Goal: Task Accomplishment & Management: Use online tool/utility

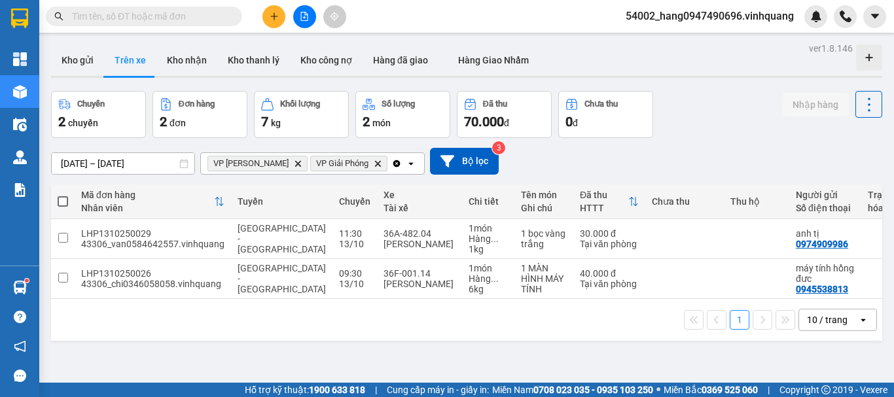
scroll to position [60, 0]
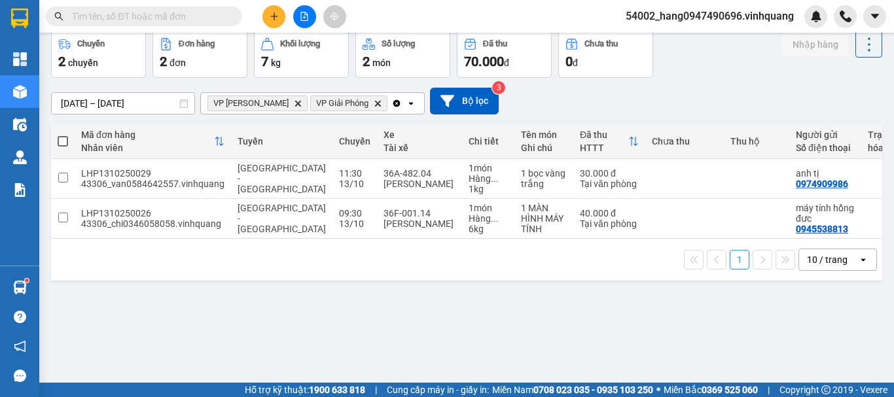
click at [209, 18] on input "text" at bounding box center [149, 16] width 154 height 14
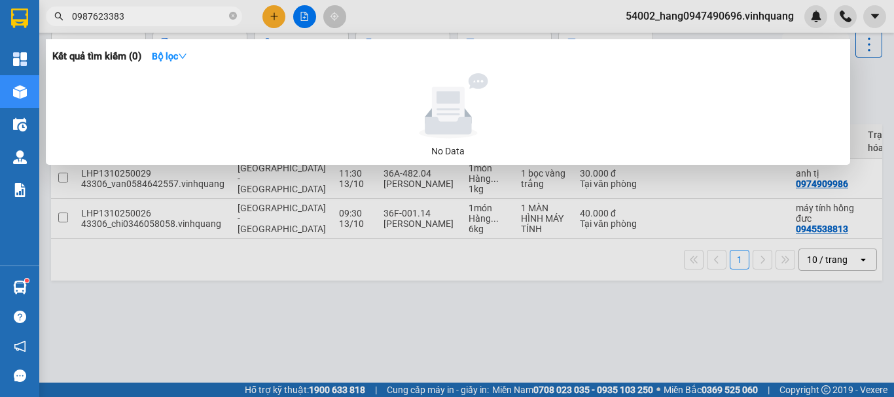
type input "0987623383"
drag, startPoint x: 315, startPoint y: 26, endPoint x: 307, endPoint y: 18, distance: 10.7
click at [311, 24] on div at bounding box center [447, 198] width 894 height 397
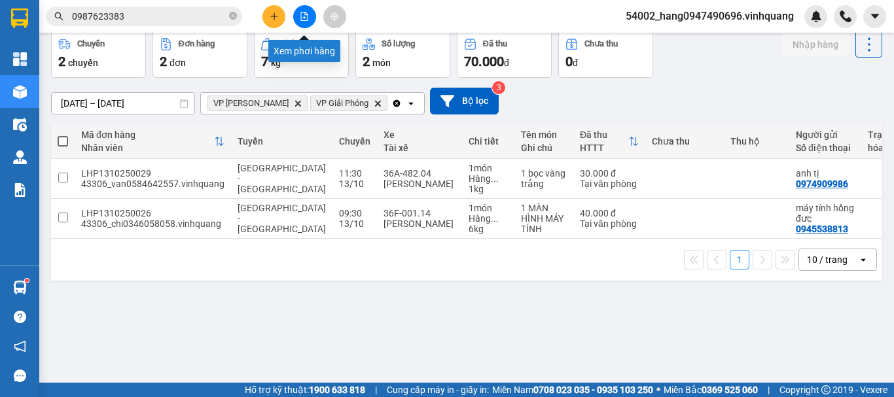
click at [307, 17] on icon "file-add" at bounding box center [304, 16] width 9 height 9
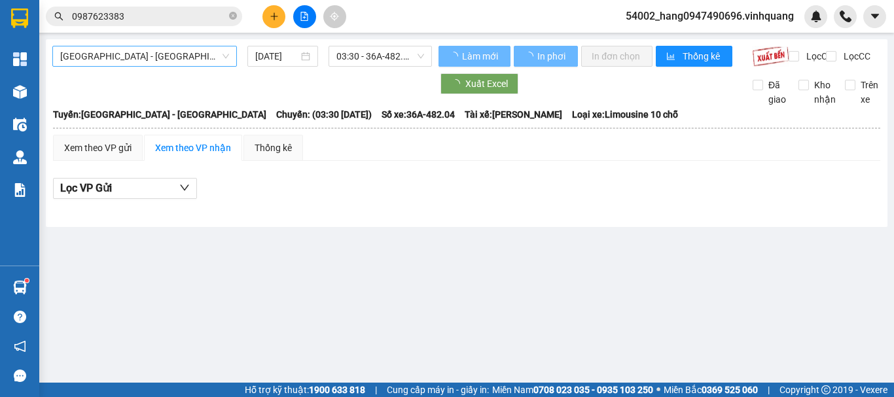
click at [132, 58] on span "[GEOGRAPHIC_DATA] - [GEOGRAPHIC_DATA]" at bounding box center [144, 56] width 169 height 20
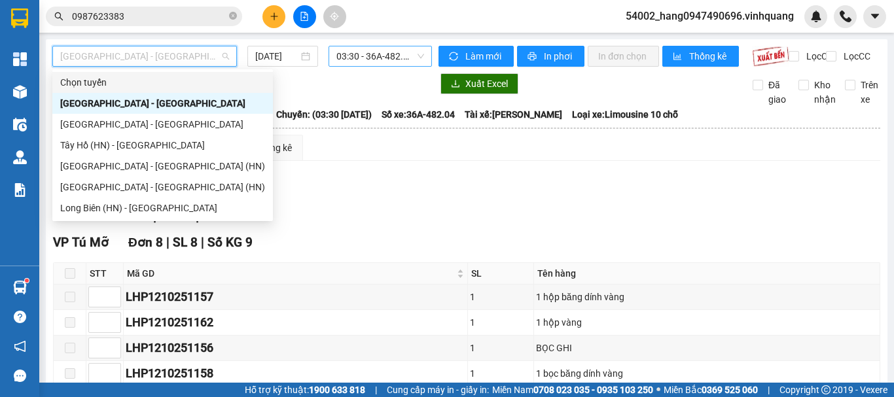
click at [348, 56] on span "03:30 - 36A-482.04" at bounding box center [380, 56] width 88 height 20
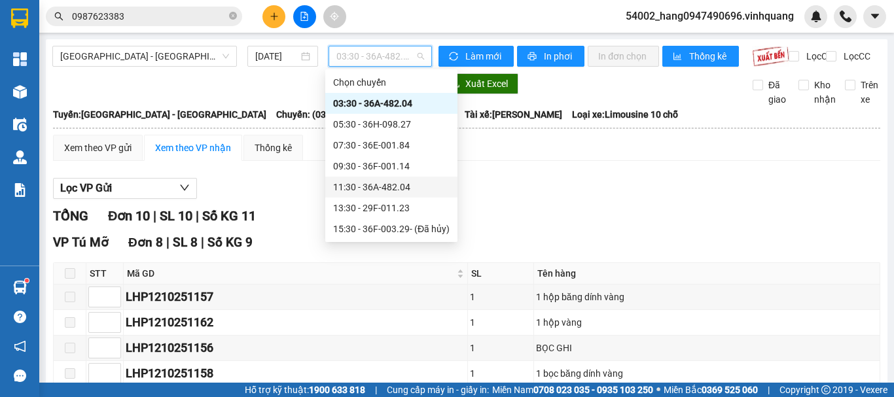
click at [378, 189] on div "11:30 - 36A-482.04" at bounding box center [391, 187] width 117 height 14
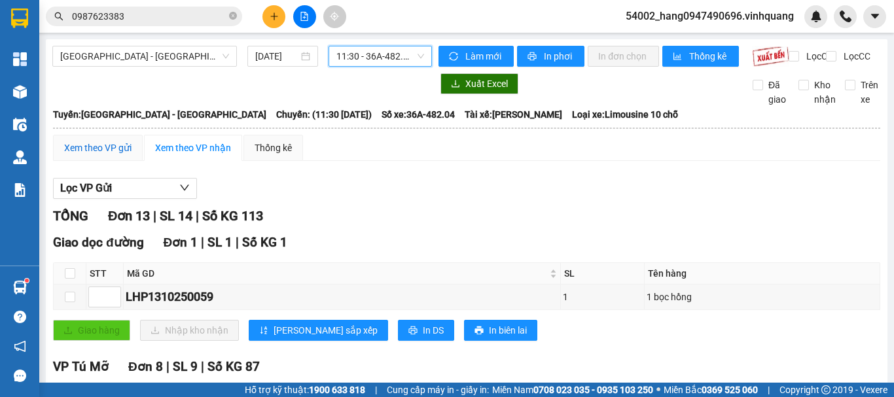
click at [96, 155] on div "Xem theo VP gửi" at bounding box center [97, 148] width 67 height 14
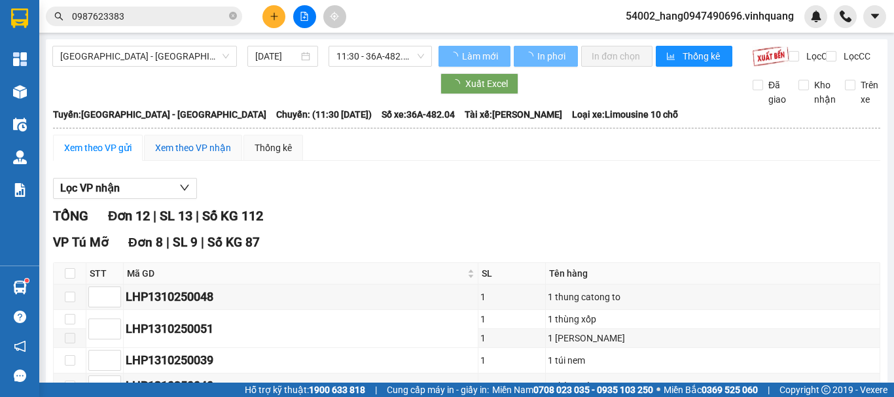
click at [188, 155] on div "Xem theo VP nhận" at bounding box center [193, 148] width 76 height 14
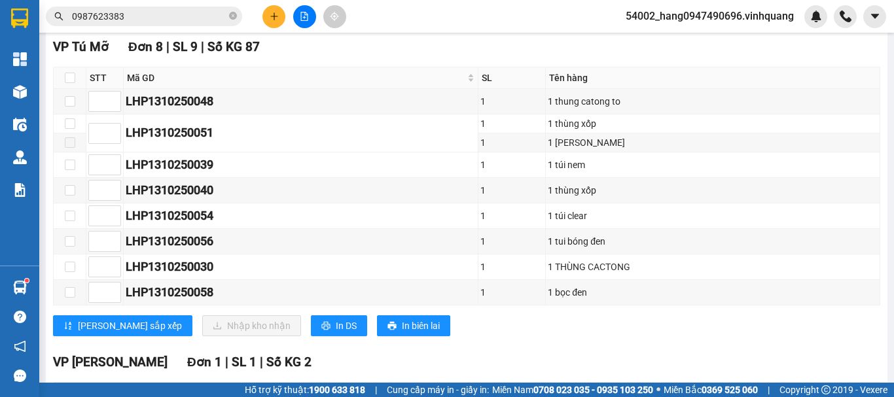
scroll to position [276, 0]
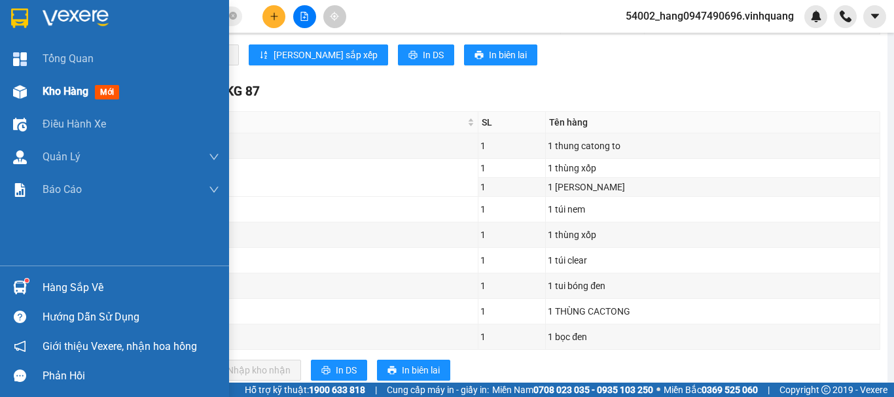
click at [50, 90] on span "Kho hàng" at bounding box center [66, 91] width 46 height 12
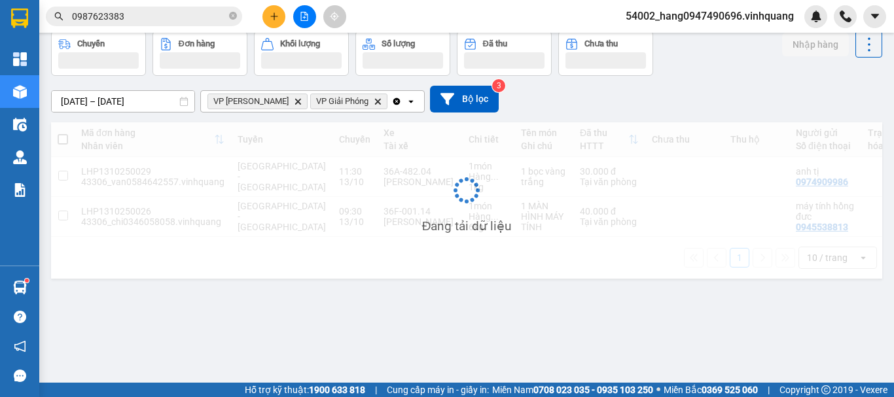
scroll to position [60, 0]
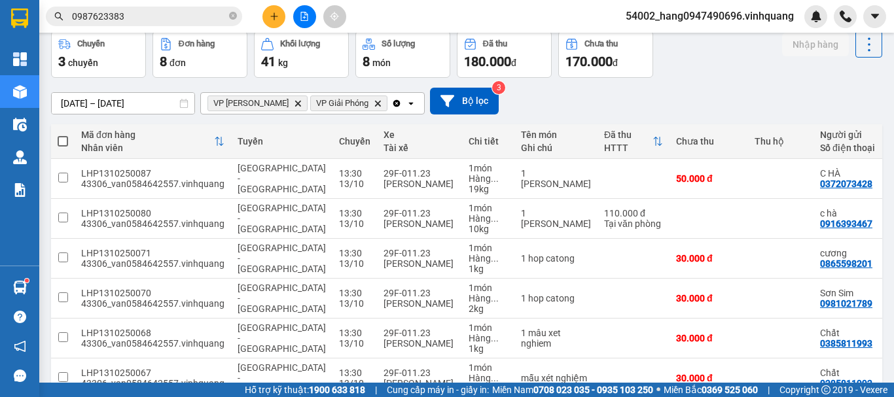
click at [294, 101] on icon "Delete" at bounding box center [298, 103] width 8 height 8
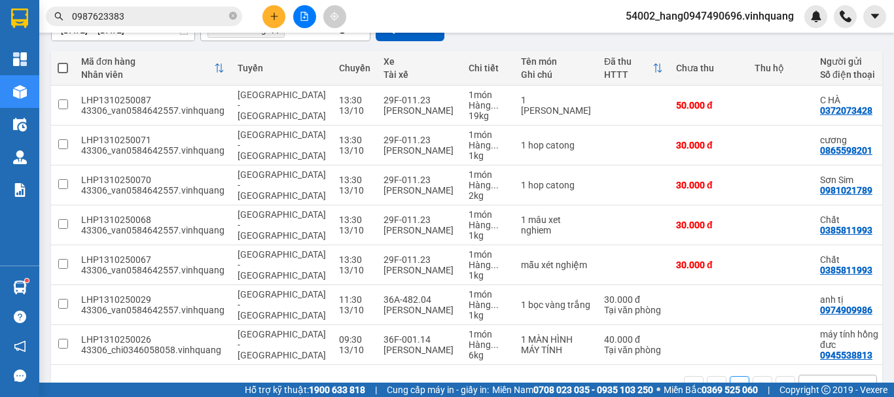
scroll to position [130, 0]
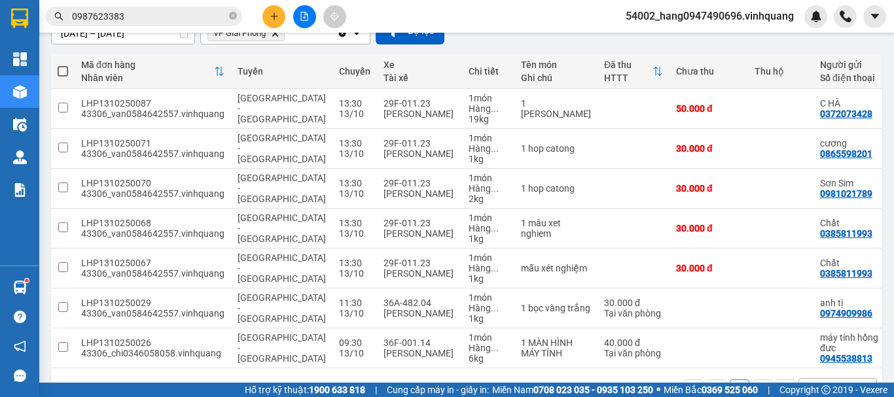
click at [274, 33] on icon "Delete" at bounding box center [275, 33] width 8 height 8
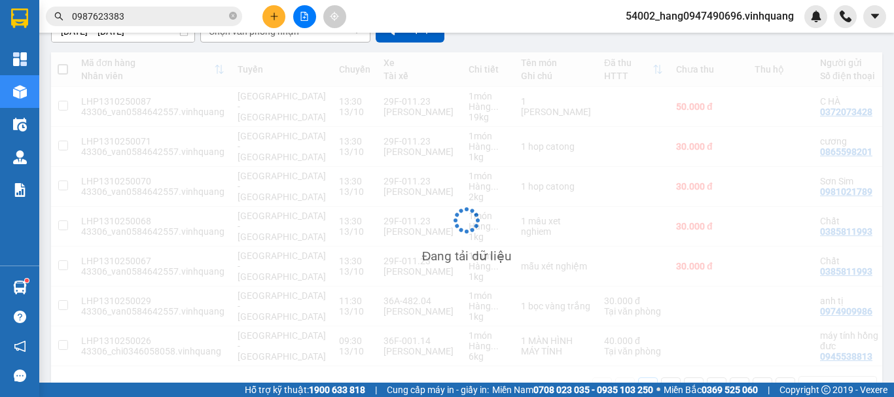
click at [329, 40] on div "Chọn văn phòng nhận" at bounding box center [276, 31] width 151 height 21
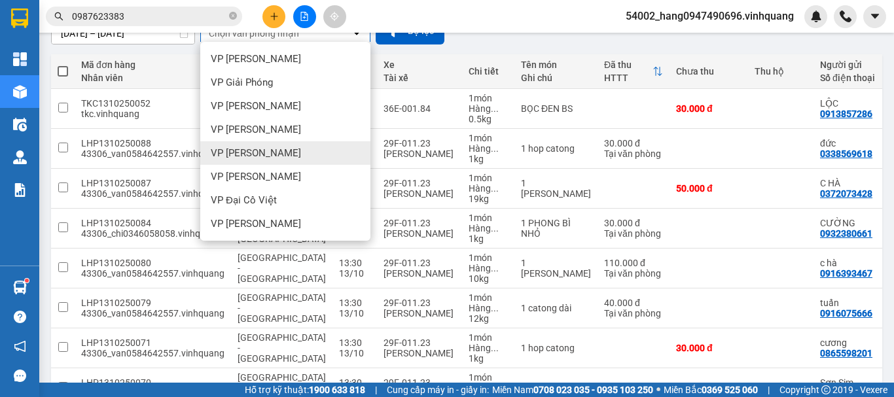
scroll to position [94, 0]
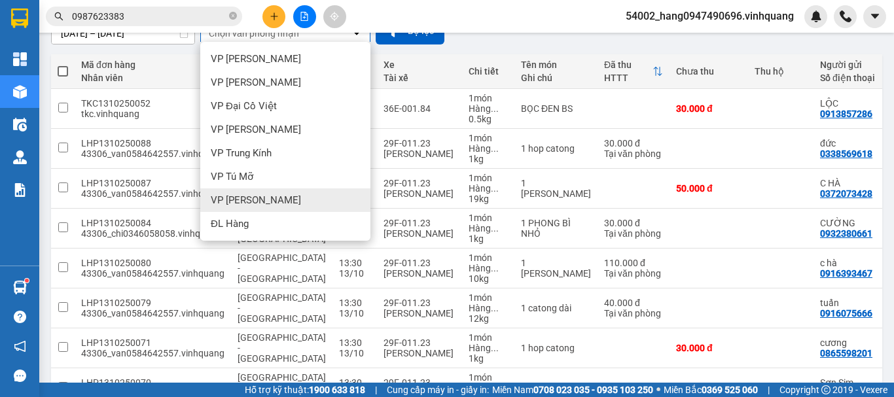
click at [260, 195] on span "VP [PERSON_NAME]" at bounding box center [256, 200] width 90 height 13
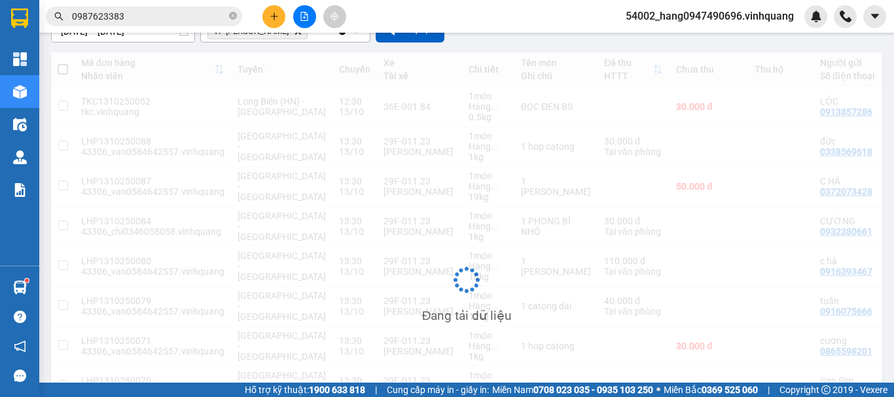
scroll to position [60, 0]
